Goal: Find specific fact: Find specific page/section

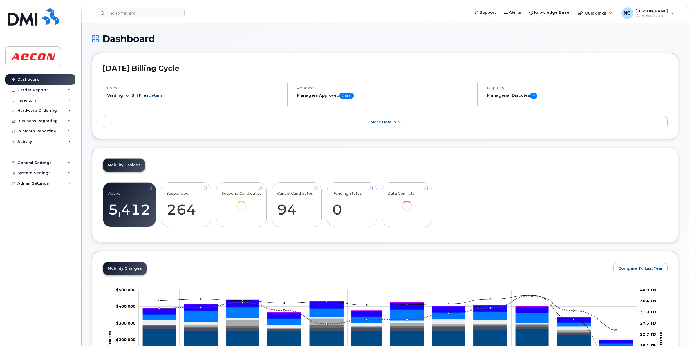
click at [155, 95] on link "details" at bounding box center [155, 95] width 14 height 5
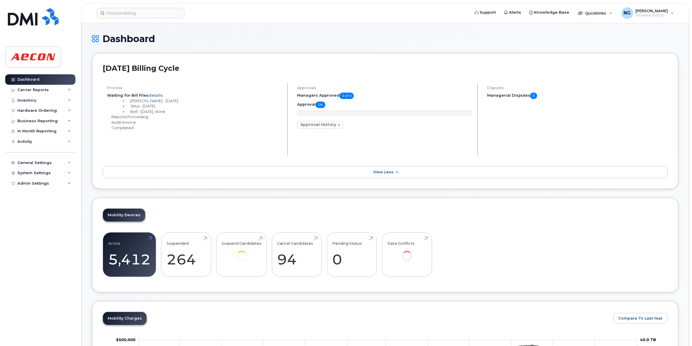
click at [432, 147] on div "Approvals Managers Approved 0 of 0 Approval 0% Approval History" at bounding box center [385, 119] width 185 height 73
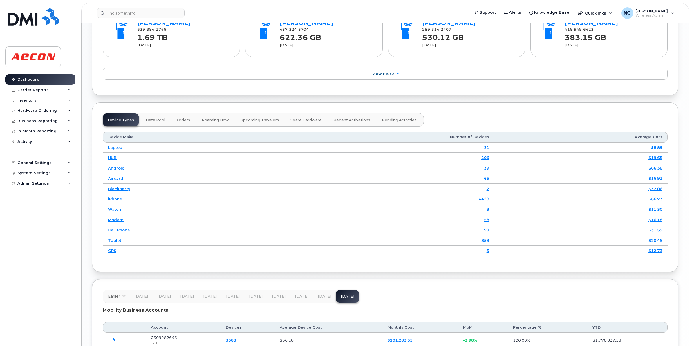
scroll to position [797, 0]
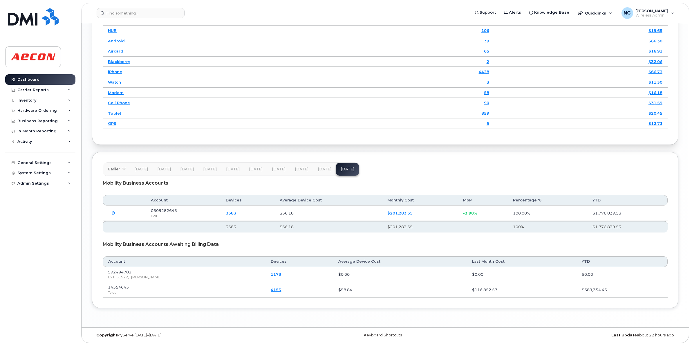
click at [326, 170] on span "[DATE]" at bounding box center [325, 169] width 14 height 5
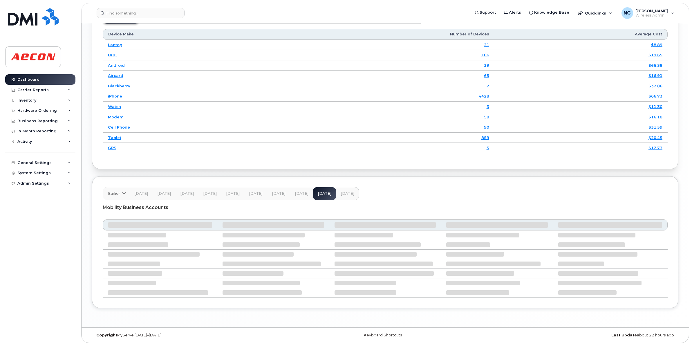
scroll to position [747, 0]
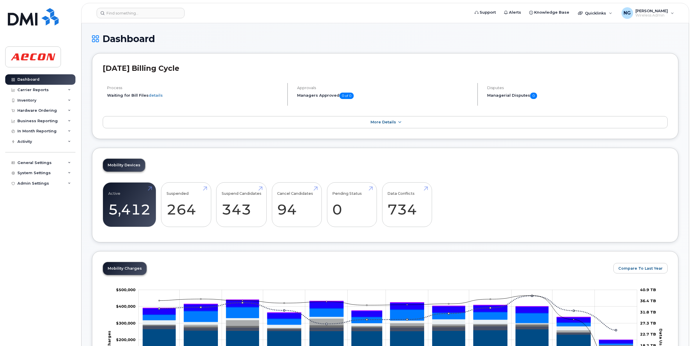
click at [566, 210] on div "Active 5,412 -17% Suspended 264 -66% Suspend Candidates 343 Cancel Candidates 9…" at bounding box center [385, 207] width 565 height 50
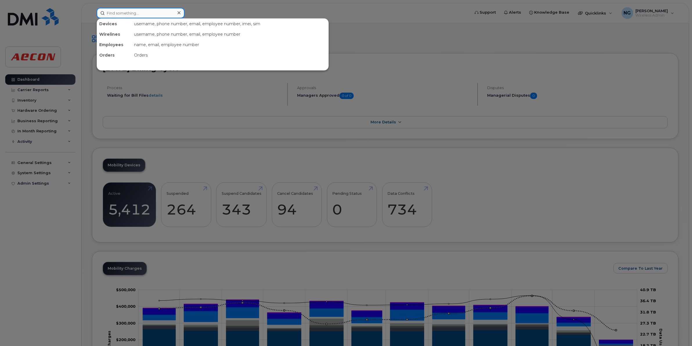
click at [164, 14] on input at bounding box center [141, 13] width 88 height 10
type input "9052428436"
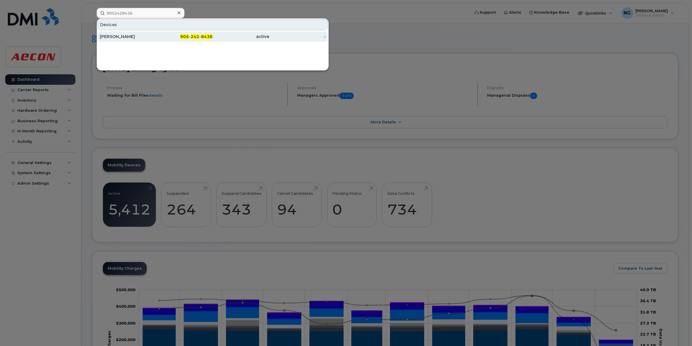
click at [104, 36] on div "[PERSON_NAME]" at bounding box center [128, 37] width 57 height 6
